Goal: Obtain resource: Download file/media

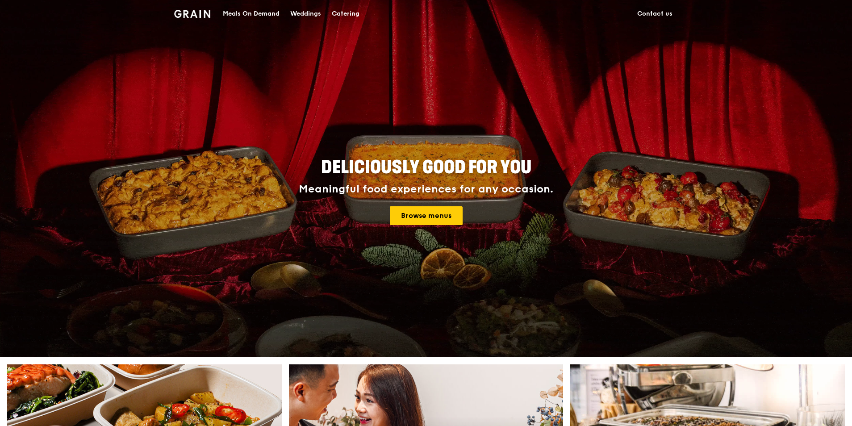
click at [348, 17] on div "Catering" at bounding box center [346, 13] width 28 height 27
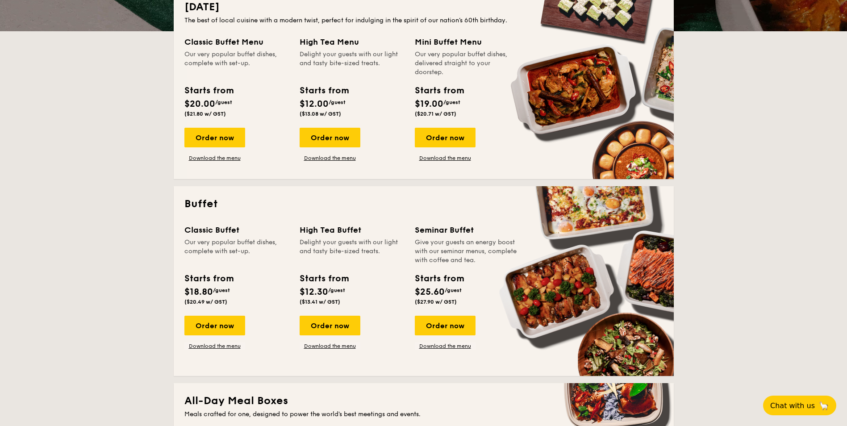
scroll to position [313, 0]
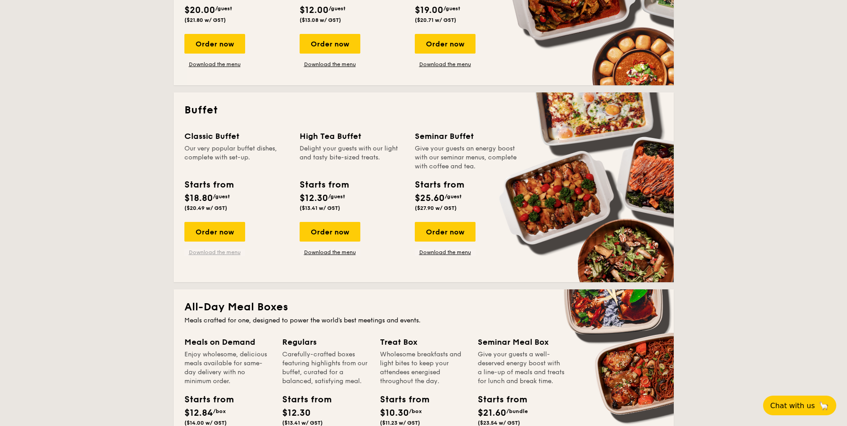
click at [222, 254] on link "Download the menu" at bounding box center [214, 252] width 61 height 7
click at [329, 254] on link "Download the menu" at bounding box center [330, 252] width 61 height 7
click at [463, 253] on link "Download the menu" at bounding box center [445, 252] width 61 height 7
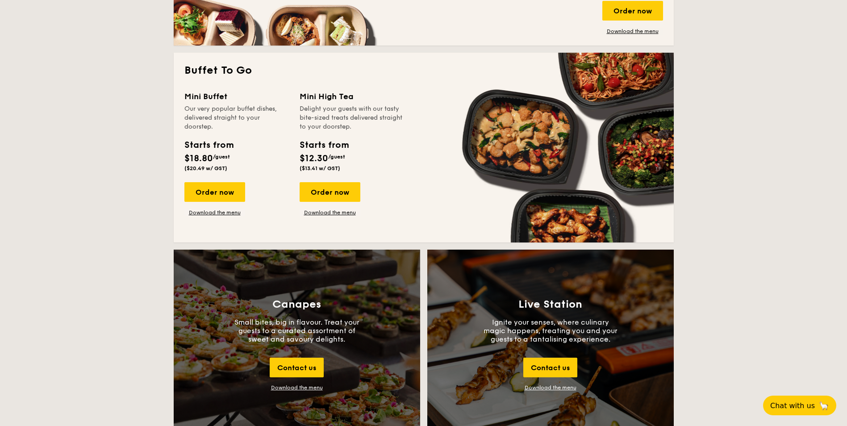
scroll to position [759, 0]
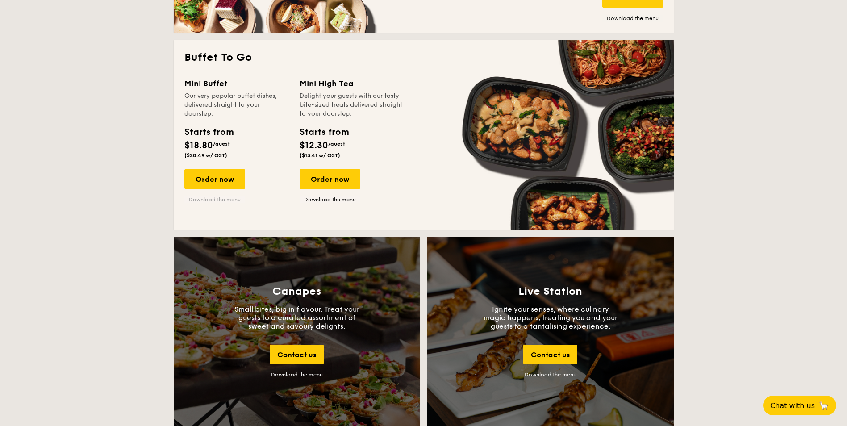
click at [229, 201] on link "Download the menu" at bounding box center [214, 199] width 61 height 7
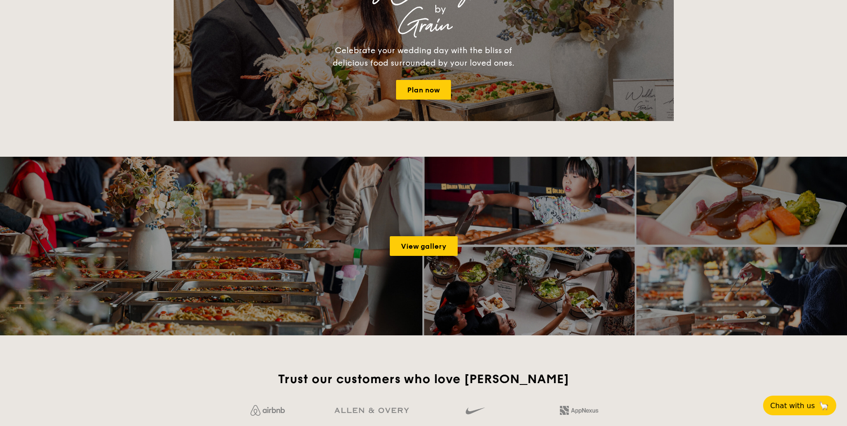
scroll to position [1473, 0]
